Goal: Contribute content: Contribute content

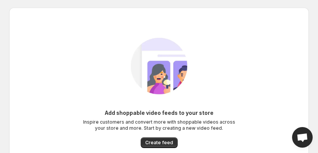
click at [171, 6] on div "Add shoppable video feeds to your store Inspire customers and convert more with…" at bounding box center [155, 86] width 305 height 169
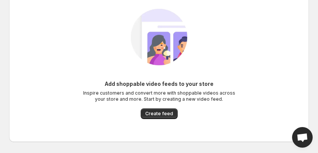
scroll to position [27, 0]
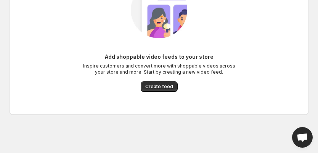
scroll to position [57, 0]
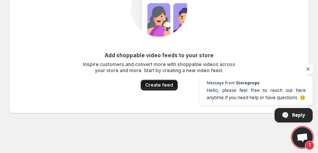
click at [154, 82] on span "Create feed" at bounding box center [159, 85] width 28 height 6
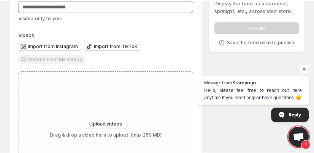
scroll to position [30, 0]
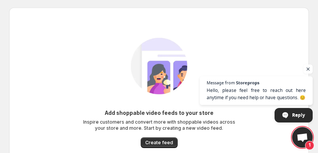
scroll to position [57, 0]
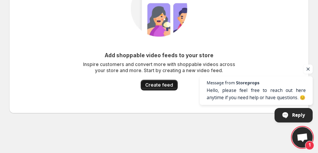
click at [157, 85] on span "Create feed" at bounding box center [159, 85] width 28 height 6
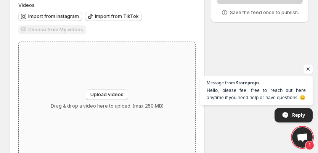
scroll to position [99, 0]
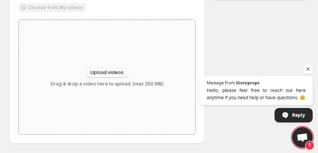
click at [109, 73] on span "Upload videos" at bounding box center [106, 72] width 33 height 6
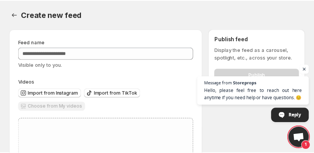
scroll to position [0, 0]
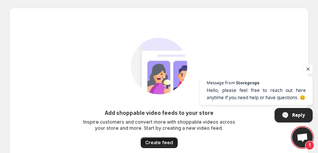
click at [159, 139] on button "Create feed" at bounding box center [158, 142] width 37 height 11
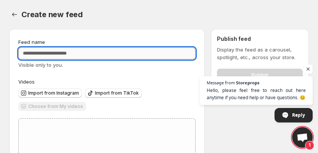
paste input "**********"
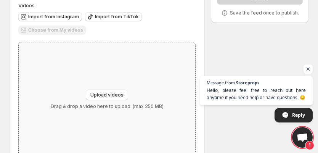
scroll to position [91, 0]
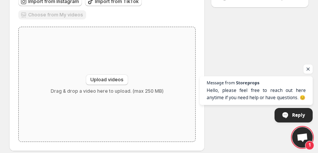
type input "**********"
click at [115, 73] on div "Upload videos Drag & drop a video here to upload. (max 250 MB)" at bounding box center [107, 84] width 176 height 114
type input "**********"
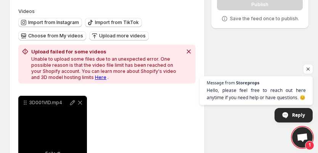
scroll to position [62, 0]
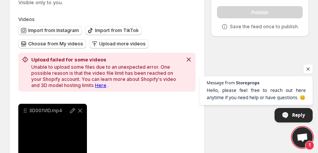
click at [95, 83] on link "Here" at bounding box center [100, 85] width 11 height 6
drag, startPoint x: 21, startPoint y: 123, endPoint x: 172, endPoint y: 116, distance: 151.3
click at [78, 105] on div "Remove" at bounding box center [80, 98] width 28 height 17
click at [80, 90] on body "**********" at bounding box center [159, 14] width 318 height 153
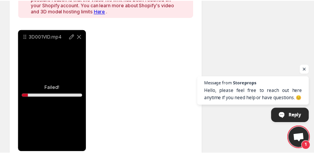
scroll to position [154, 0]
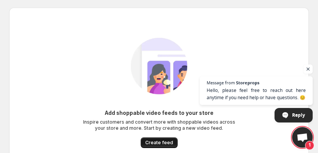
click at [160, 140] on span "Create feed" at bounding box center [159, 142] width 28 height 6
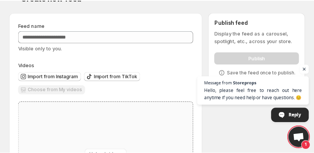
scroll to position [8, 0]
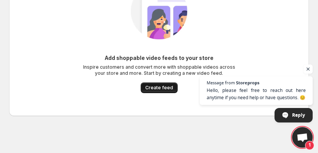
scroll to position [57, 0]
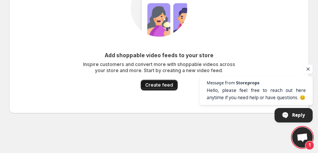
click at [156, 82] on span "Create feed" at bounding box center [159, 85] width 28 height 6
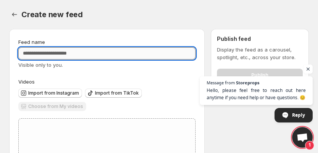
paste input "**********"
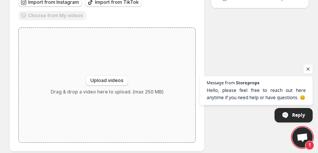
scroll to position [91, 0]
type input "**********"
click at [102, 79] on span "Upload videos" at bounding box center [106, 80] width 33 height 6
type input "**********"
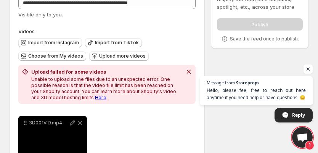
scroll to position [61, 0]
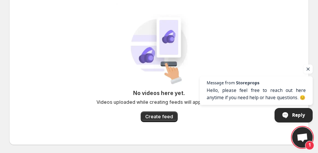
scroll to position [33, 0]
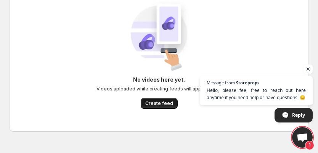
click at [150, 100] on button "Create feed" at bounding box center [158, 103] width 37 height 11
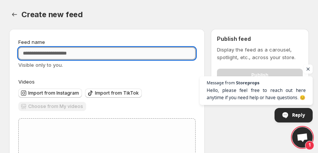
drag, startPoint x: 87, startPoint y: 40, endPoint x: 80, endPoint y: 53, distance: 14.1
click at [80, 53] on input "Feed name" at bounding box center [106, 53] width 177 height 12
drag, startPoint x: 80, startPoint y: 53, endPoint x: 77, endPoint y: 51, distance: 4.1
paste input "**********"
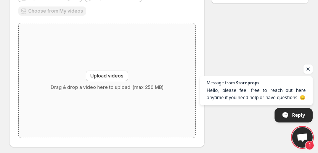
scroll to position [99, 0]
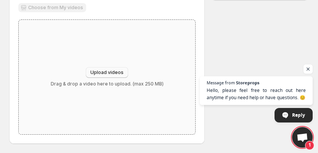
type input "**********"
click at [97, 67] on div "Upload videos Drag & drop a video here to upload. (max 250 MB)" at bounding box center [107, 77] width 176 height 114
type input "**********"
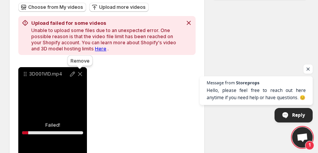
click at [78, 72] on icon at bounding box center [80, 74] width 8 height 8
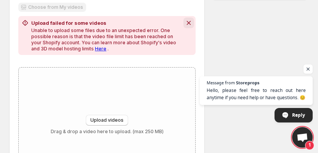
click at [185, 21] on icon "Dismiss notification" at bounding box center [189, 23] width 8 height 8
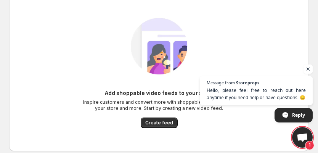
scroll to position [30, 0]
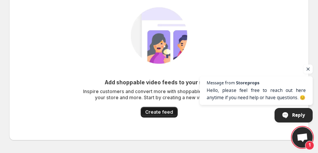
click at [148, 111] on span "Create feed" at bounding box center [159, 112] width 28 height 6
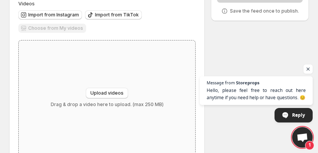
scroll to position [91, 0]
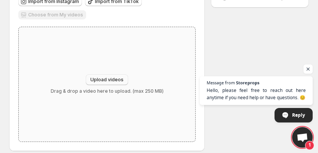
click at [103, 80] on span "Upload videos" at bounding box center [106, 80] width 33 height 6
type input "**********"
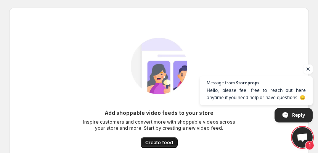
click at [158, 140] on span "Create feed" at bounding box center [159, 142] width 28 height 6
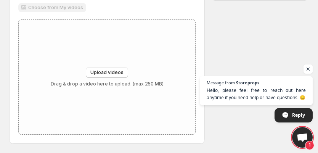
scroll to position [99, 0]
click at [97, 76] on button "Upload videos" at bounding box center [107, 72] width 42 height 11
type input "**********"
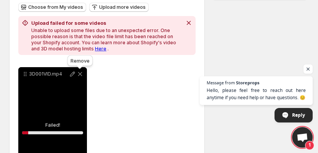
click at [81, 72] on icon at bounding box center [80, 74] width 8 height 8
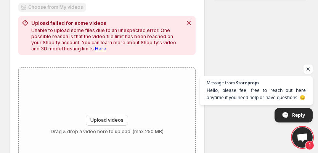
drag, startPoint x: 94, startPoint y: 121, endPoint x: 14, endPoint y: 54, distance: 104.1
click at [14, 54] on div "Feed name Visible only to you. Videos Import from Instagram Import from TikTok …" at bounding box center [106, 60] width 195 height 261
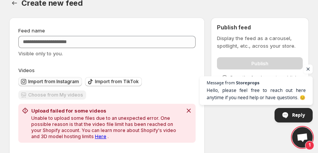
scroll to position [8, 0]
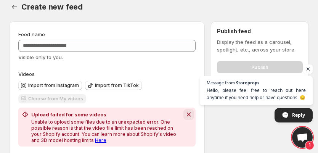
click at [186, 114] on icon "Dismiss notification" at bounding box center [189, 114] width 8 height 8
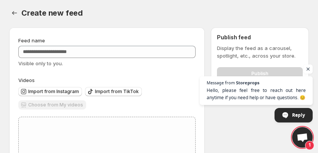
scroll to position [0, 0]
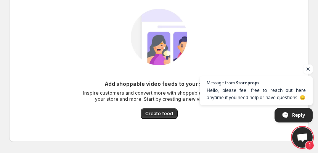
scroll to position [30, 0]
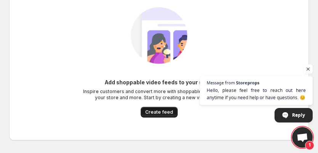
click at [163, 111] on span "Create feed" at bounding box center [159, 112] width 28 height 6
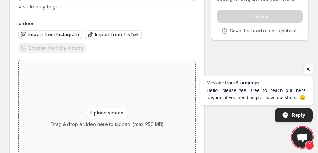
scroll to position [61, 0]
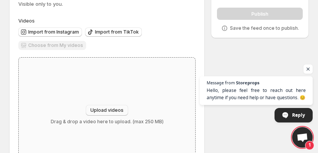
click at [100, 114] on button "Upload videos" at bounding box center [107, 110] width 42 height 11
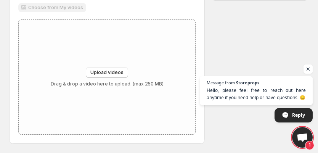
scroll to position [99, 0]
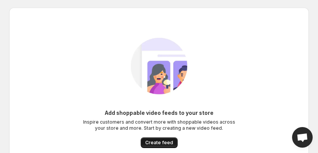
click at [162, 137] on button "Create feed" at bounding box center [158, 142] width 37 height 11
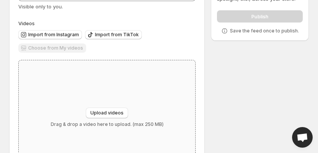
scroll to position [61, 0]
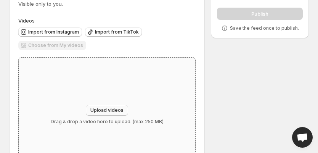
click at [97, 106] on button "Upload videos" at bounding box center [107, 110] width 42 height 11
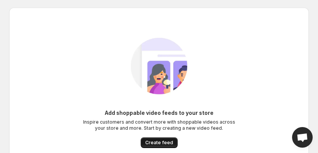
click at [156, 142] on span "Create feed" at bounding box center [159, 142] width 28 height 6
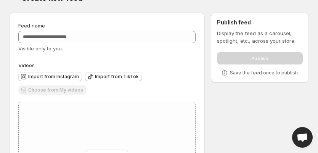
scroll to position [30, 0]
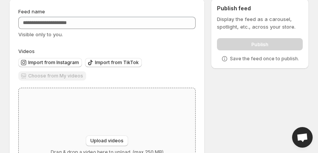
click at [104, 125] on div "Upload videos Drag & drop a video here to upload. (max 250 MB)" at bounding box center [107, 145] width 176 height 114
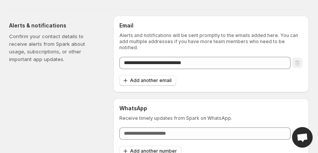
scroll to position [76, 0]
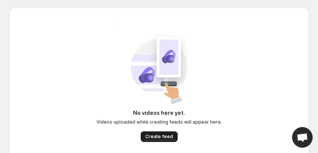
click at [160, 135] on span "Create feed" at bounding box center [159, 136] width 28 height 6
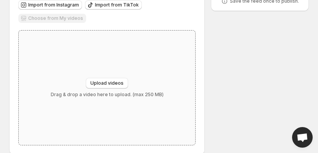
scroll to position [91, 0]
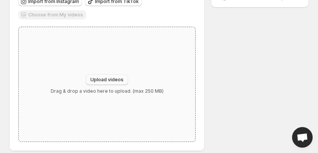
click at [113, 85] on button "Upload videos" at bounding box center [107, 79] width 42 height 11
type input "**********"
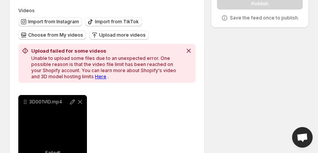
scroll to position [61, 0]
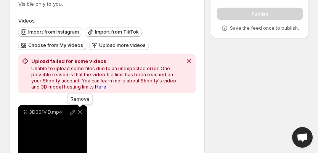
click at [80, 109] on icon at bounding box center [80, 112] width 8 height 8
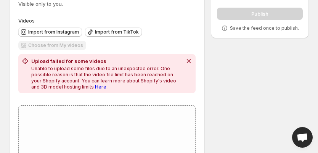
scroll to position [30, 0]
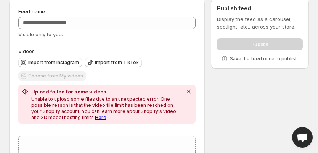
click at [50, 36] on span "Visible only to you." at bounding box center [40, 34] width 45 height 6
click at [95, 117] on link "Here" at bounding box center [100, 117] width 11 height 6
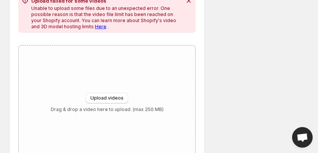
scroll to position [122, 0]
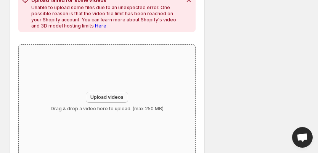
click at [99, 102] on button "Upload videos" at bounding box center [107, 97] width 42 height 11
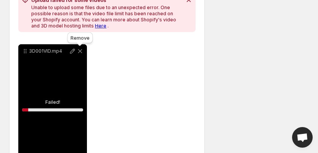
click at [78, 48] on icon at bounding box center [80, 51] width 8 height 8
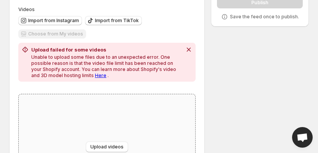
scroll to position [61, 0]
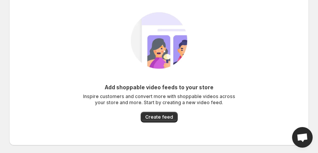
scroll to position [57, 0]
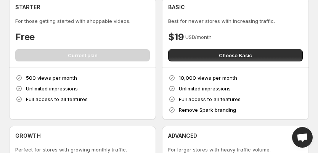
scroll to position [30, 0]
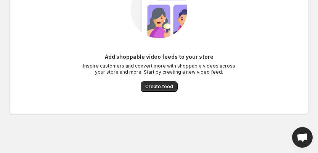
scroll to position [57, 0]
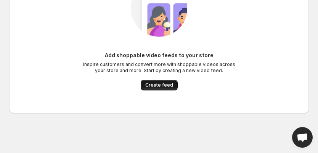
click at [164, 84] on span "Create feed" at bounding box center [159, 85] width 28 height 6
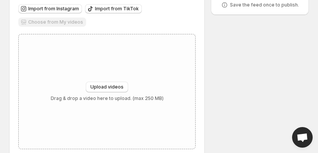
scroll to position [91, 0]
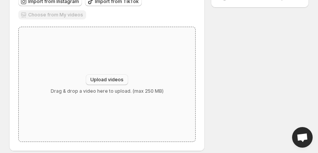
click at [108, 78] on span "Upload videos" at bounding box center [106, 80] width 33 height 6
type input "**********"
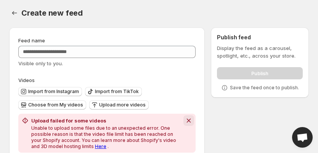
scroll to position [32, 0]
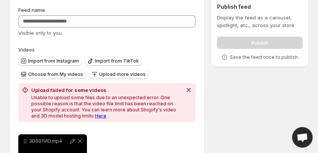
click at [95, 115] on link "Here" at bounding box center [100, 116] width 11 height 6
